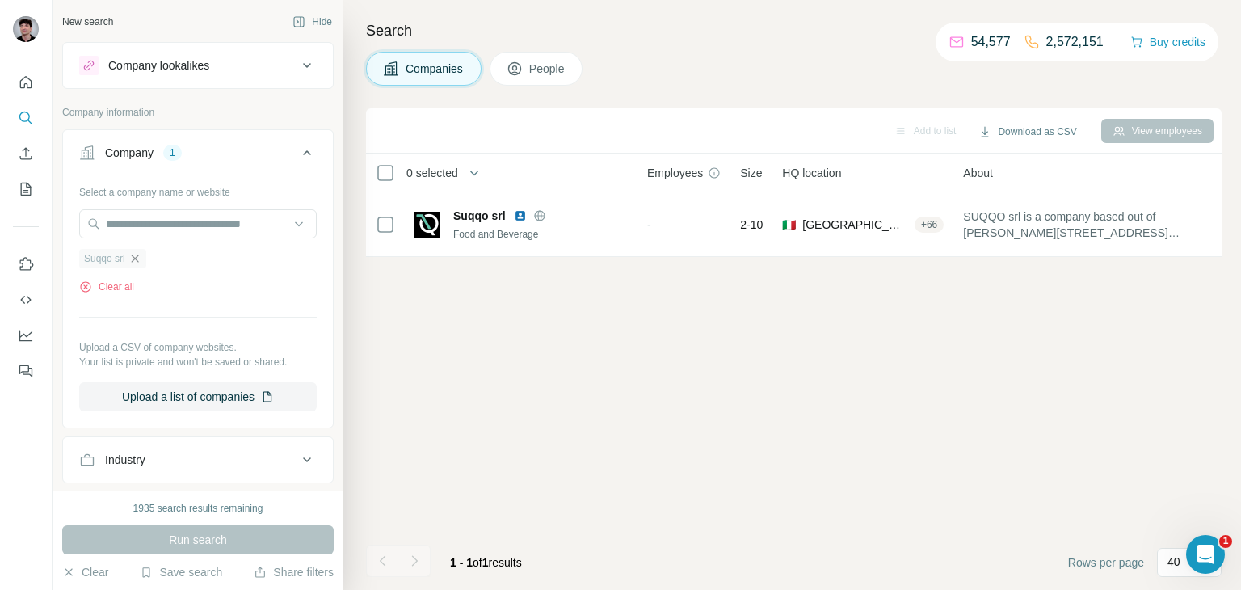
click at [139, 256] on icon "button" at bounding box center [134, 258] width 13 height 13
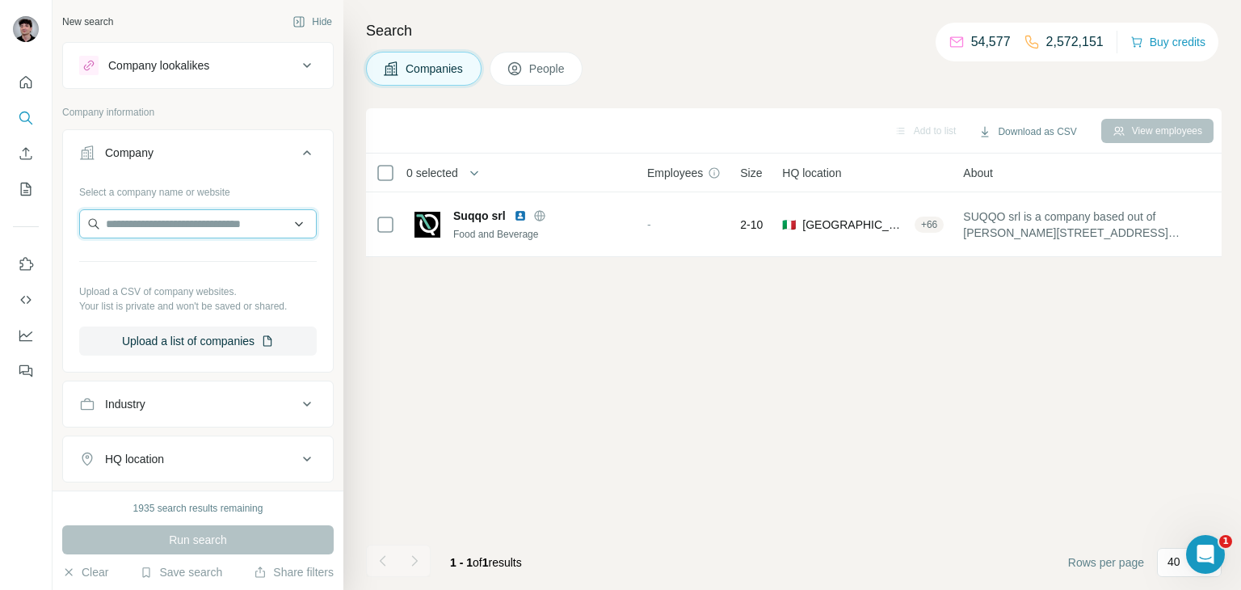
click at [139, 229] on input "text" at bounding box center [198, 223] width 238 height 29
paste input "**********"
type input "**********"
click at [222, 268] on div "BeFancyFit [DOMAIN_NAME]" at bounding box center [197, 267] width 229 height 44
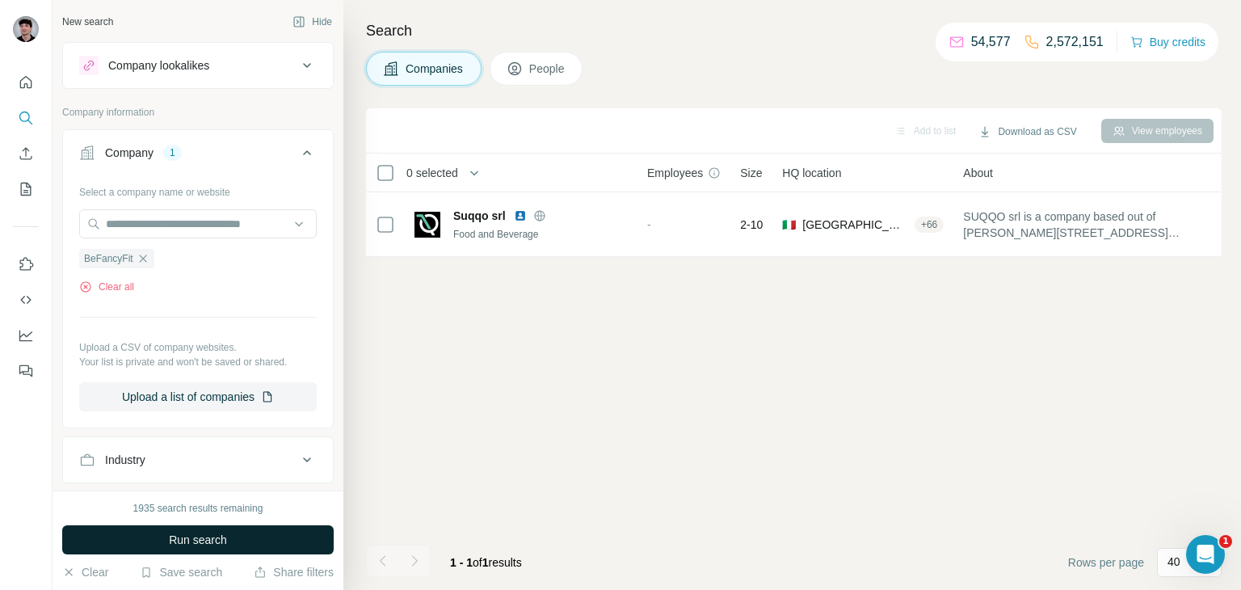
click at [224, 540] on span "Run search" at bounding box center [198, 540] width 58 height 16
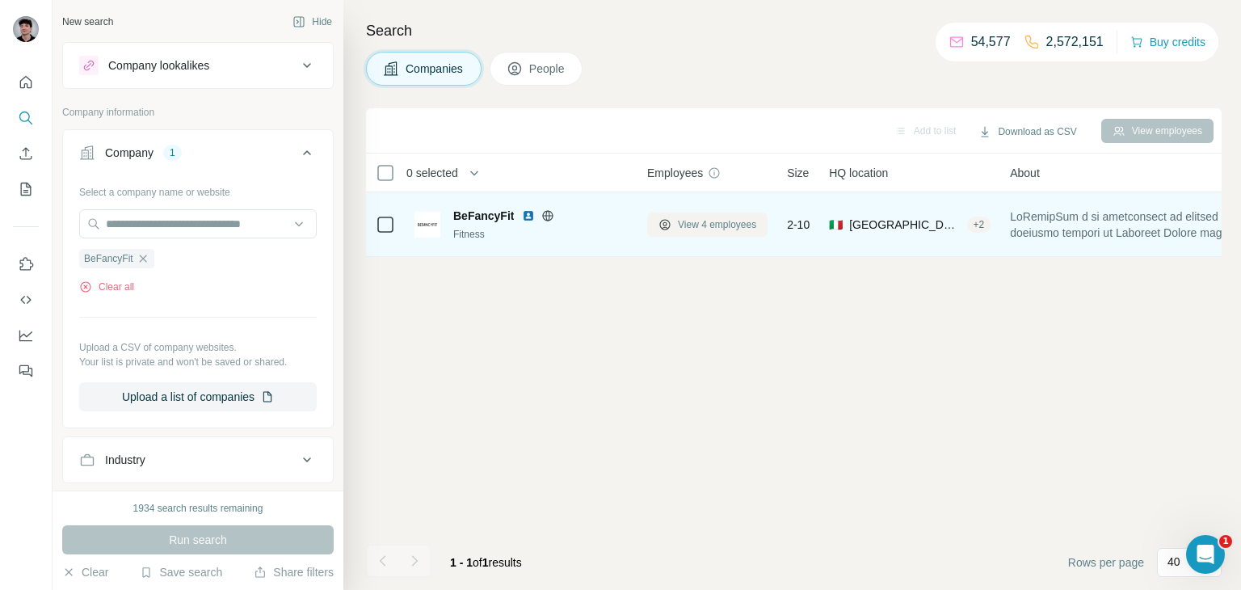
click at [727, 232] on button "View 4 employees" at bounding box center [707, 224] width 120 height 24
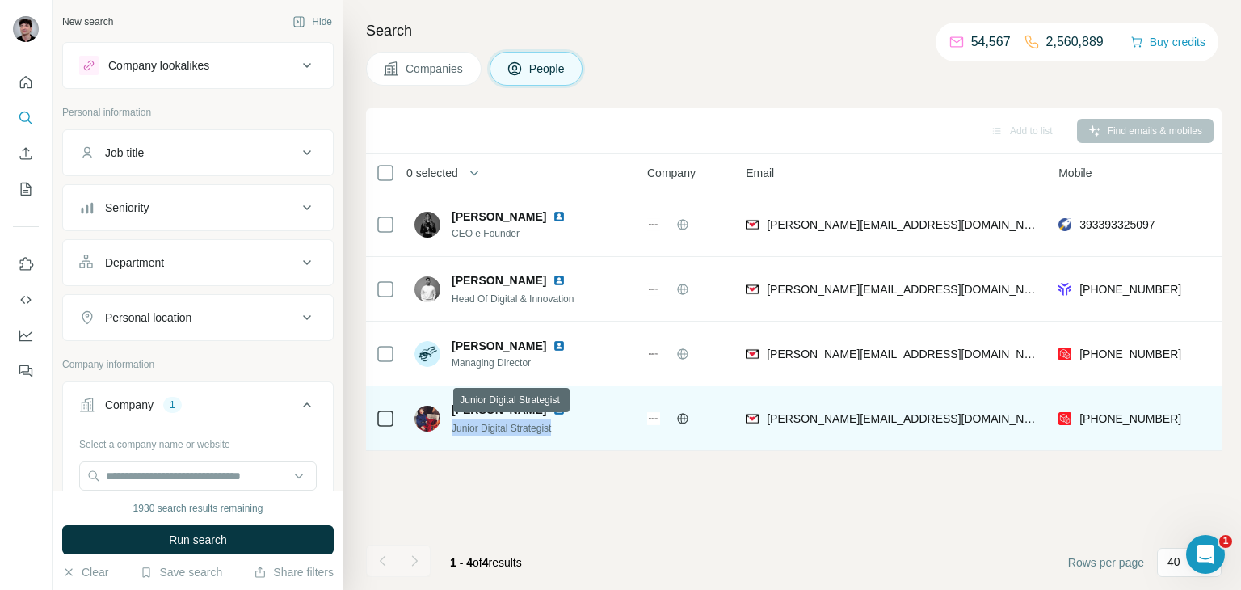
drag, startPoint x: 576, startPoint y: 423, endPoint x: 450, endPoint y: 431, distance: 126.2
click at [450, 431] on div "[PERSON_NAME] Junior Digital Strategist" at bounding box center [499, 419] width 170 height 34
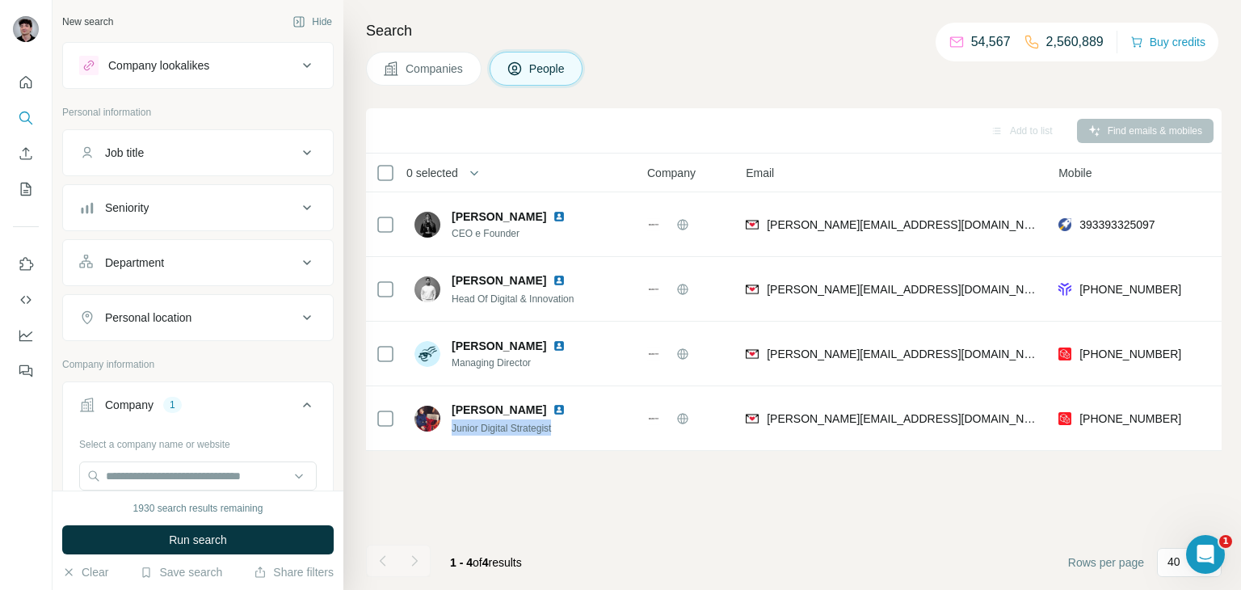
copy span "Junior Digital Strategist"
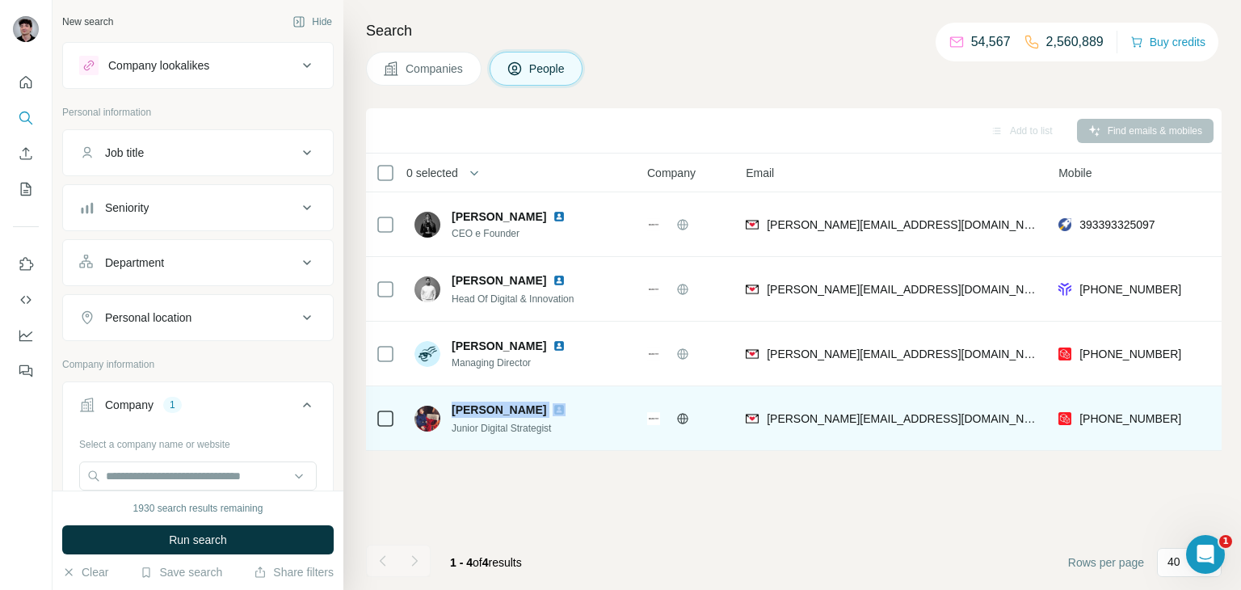
drag, startPoint x: 543, startPoint y: 410, endPoint x: 453, endPoint y: 409, distance: 89.7
click at [453, 409] on div "[PERSON_NAME]" at bounding box center [518, 410] width 133 height 16
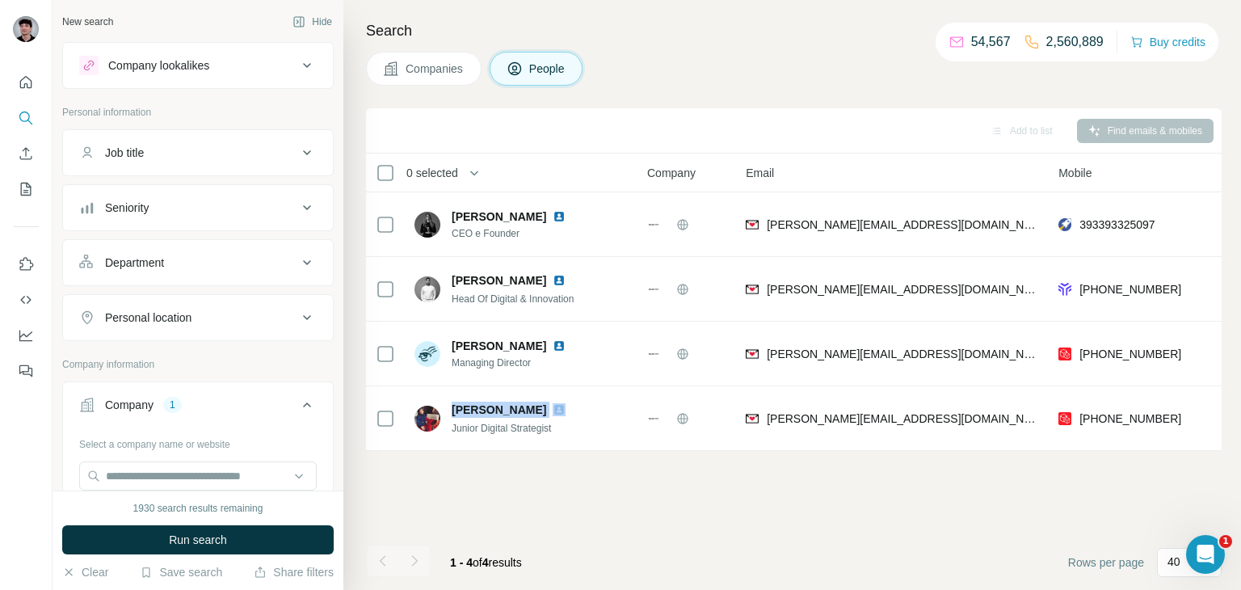
copy span "[PERSON_NAME]"
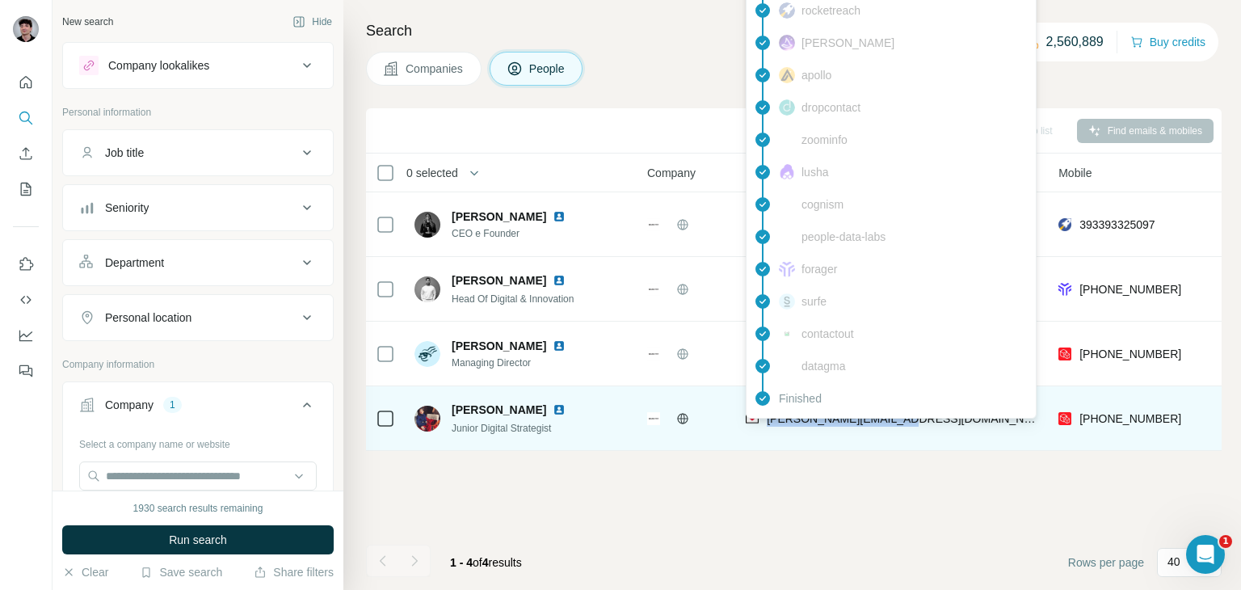
drag, startPoint x: 911, startPoint y: 417, endPoint x: 763, endPoint y: 425, distance: 148.9
click at [763, 425] on div "[PERSON_NAME][EMAIL_ADDRESS][DOMAIN_NAME]" at bounding box center [892, 418] width 293 height 44
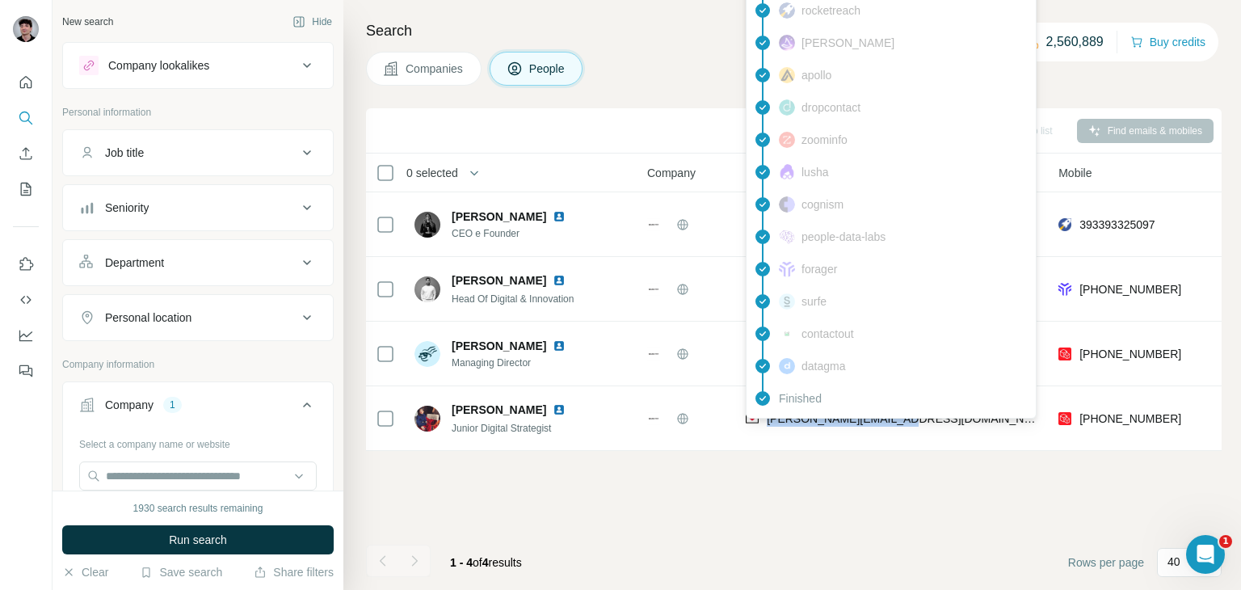
copy span "[PERSON_NAME][EMAIL_ADDRESS][DOMAIN_NAME]"
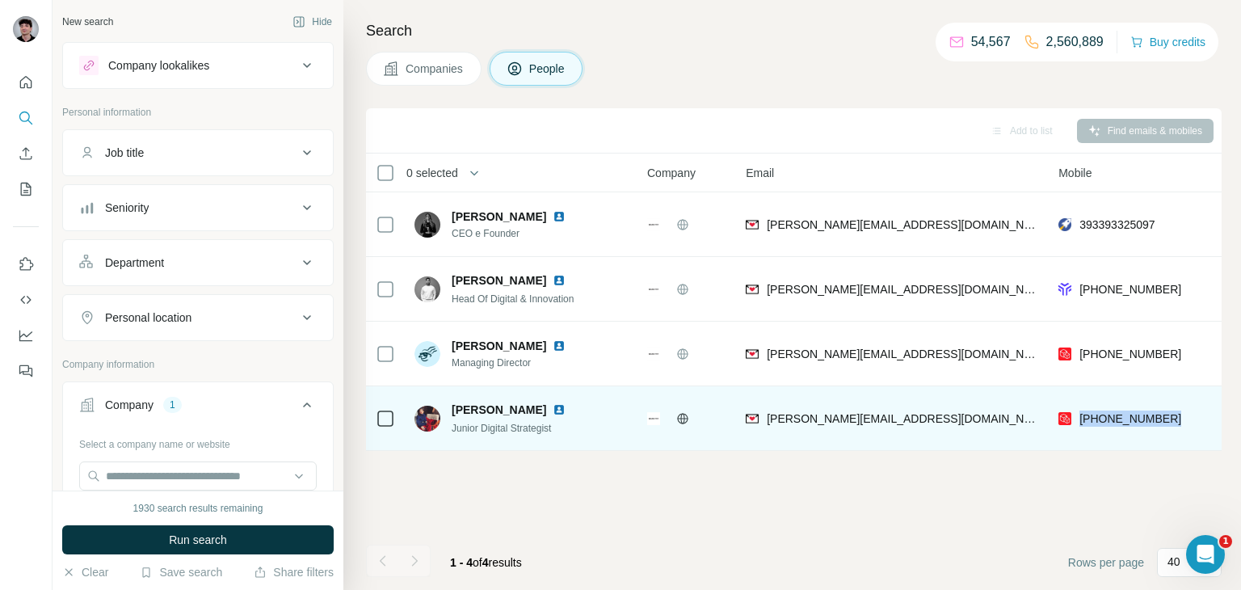
drag, startPoint x: 1186, startPoint y: 412, endPoint x: 1080, endPoint y: 434, distance: 108.1
click at [1080, 434] on div "[PHONE_NUMBER]" at bounding box center [1154, 418] width 192 height 44
copy span "[PHONE_NUMBER]"
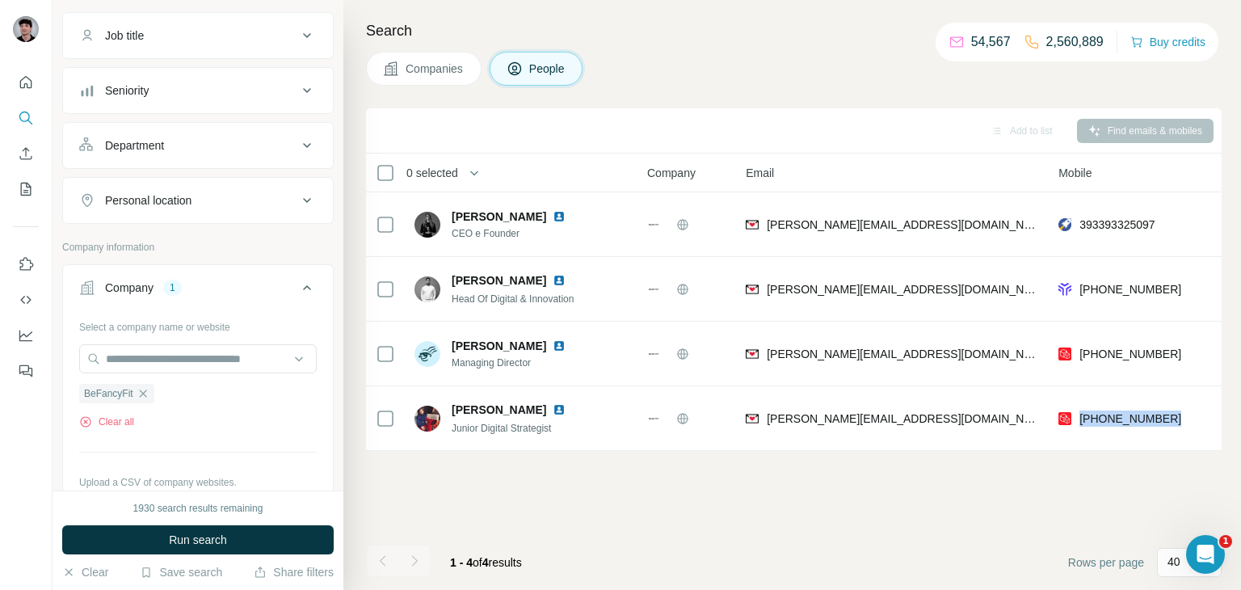
scroll to position [132, 0]
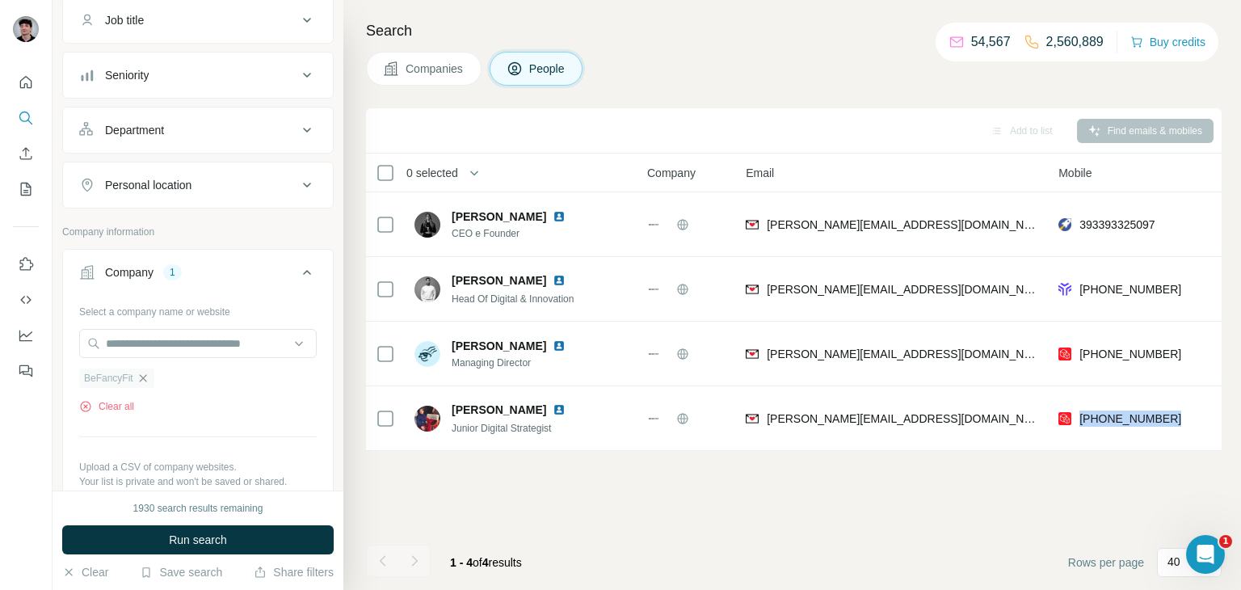
click at [140, 376] on icon "button" at bounding box center [143, 378] width 13 height 13
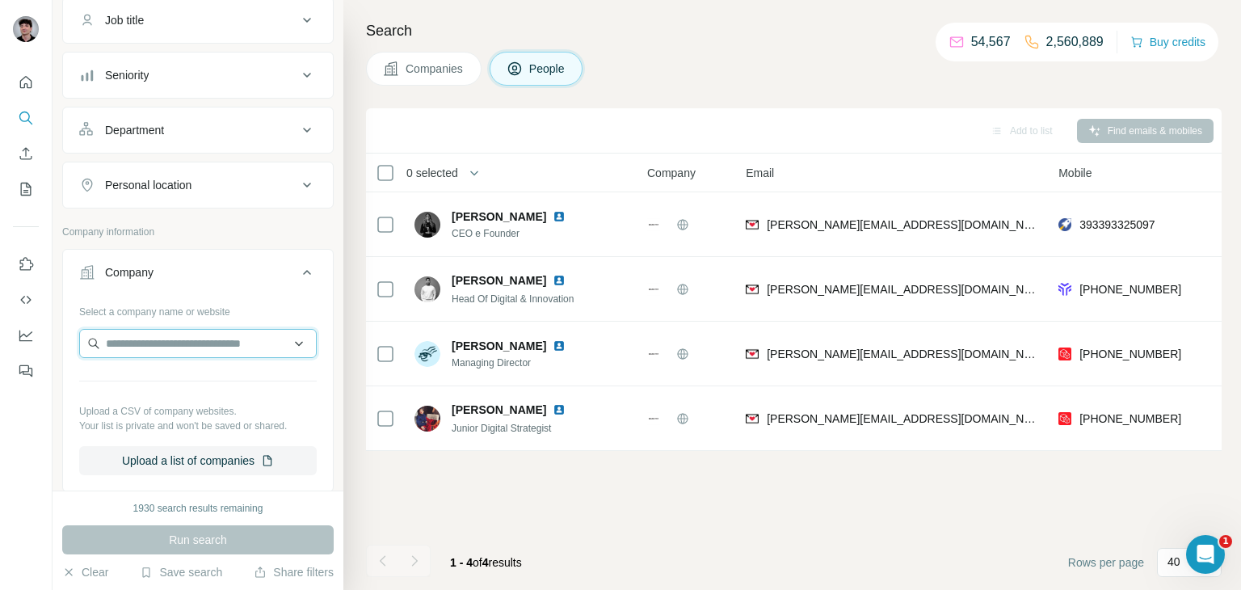
click at [156, 335] on input "text" at bounding box center [198, 343] width 238 height 29
type input "**********"
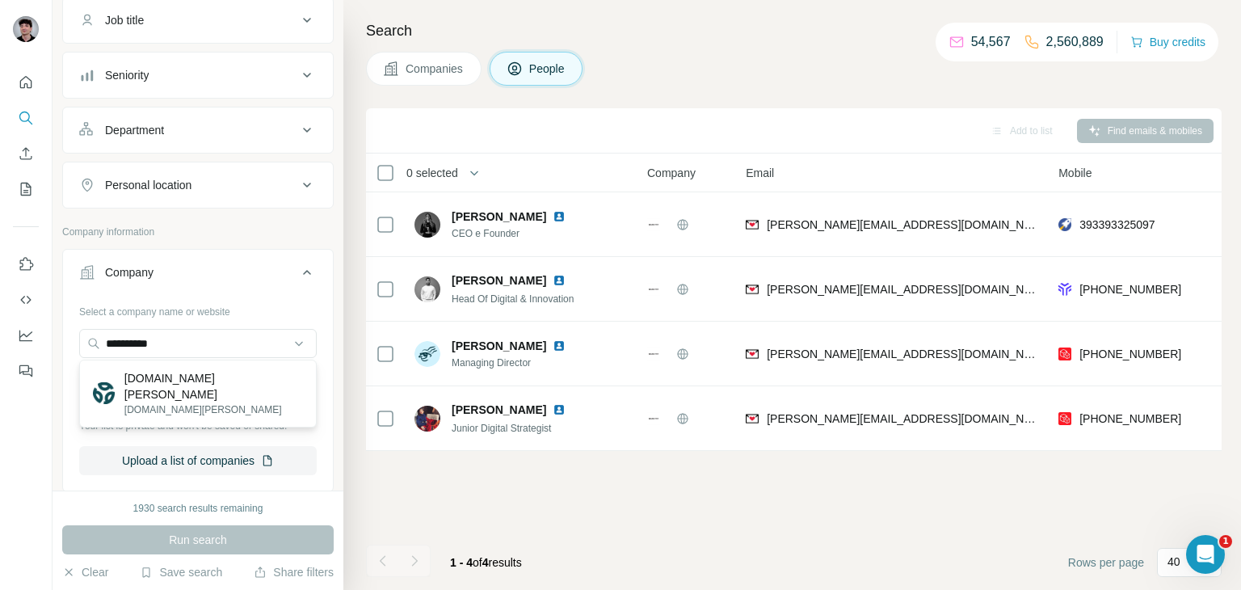
click at [187, 386] on div "[DOMAIN_NAME][PERSON_NAME] [DOMAIN_NAME][PERSON_NAME]" at bounding box center [197, 394] width 229 height 60
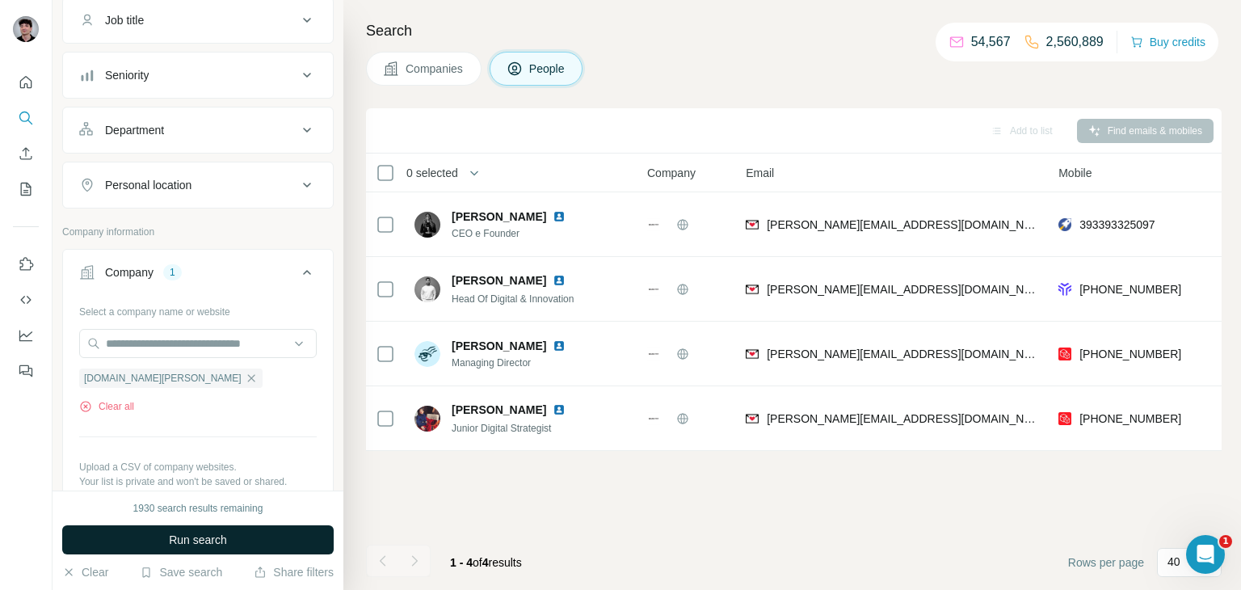
click at [188, 536] on span "Run search" at bounding box center [198, 540] width 58 height 16
